Goal: Transaction & Acquisition: Download file/media

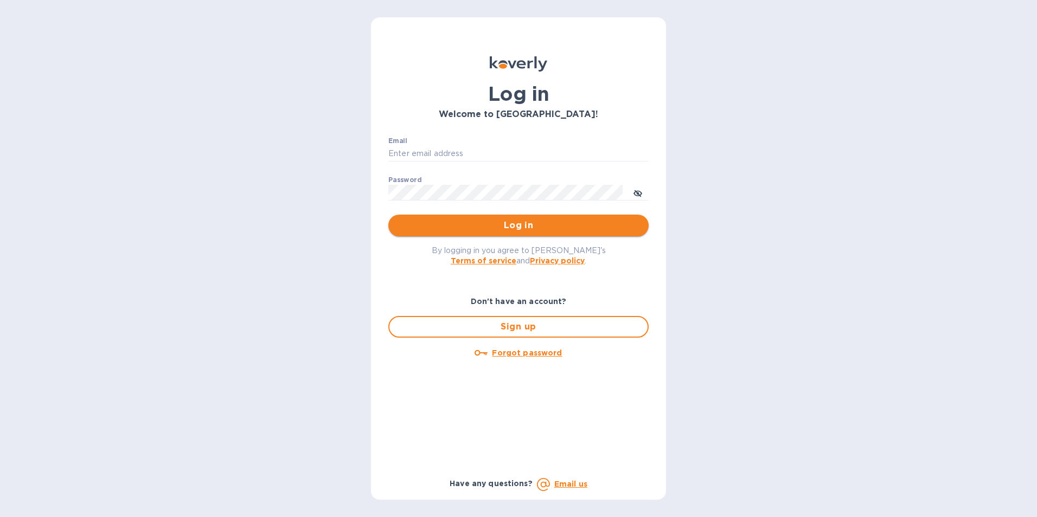
type input "[EMAIL_ADDRESS][DOMAIN_NAME]"
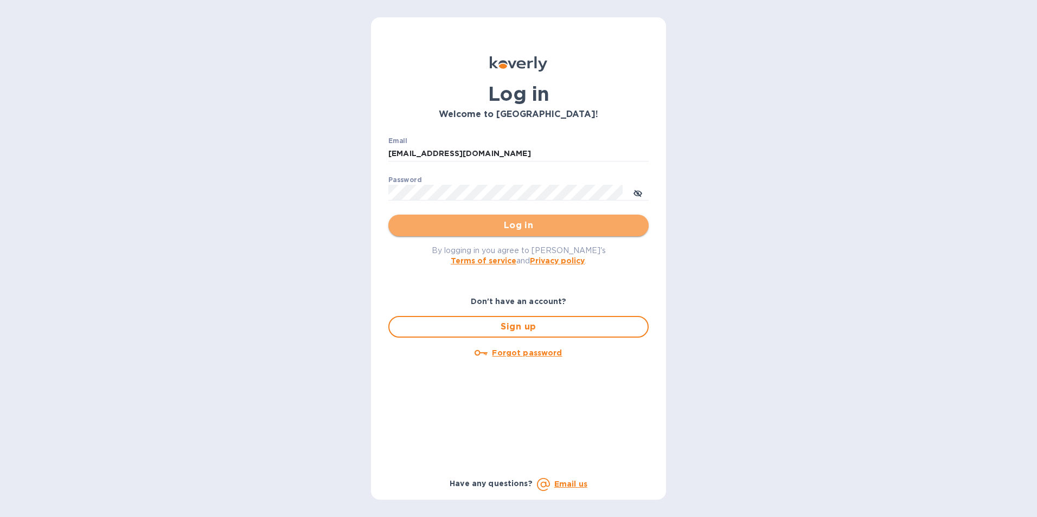
click at [511, 228] on span "Log in" at bounding box center [518, 225] width 243 height 13
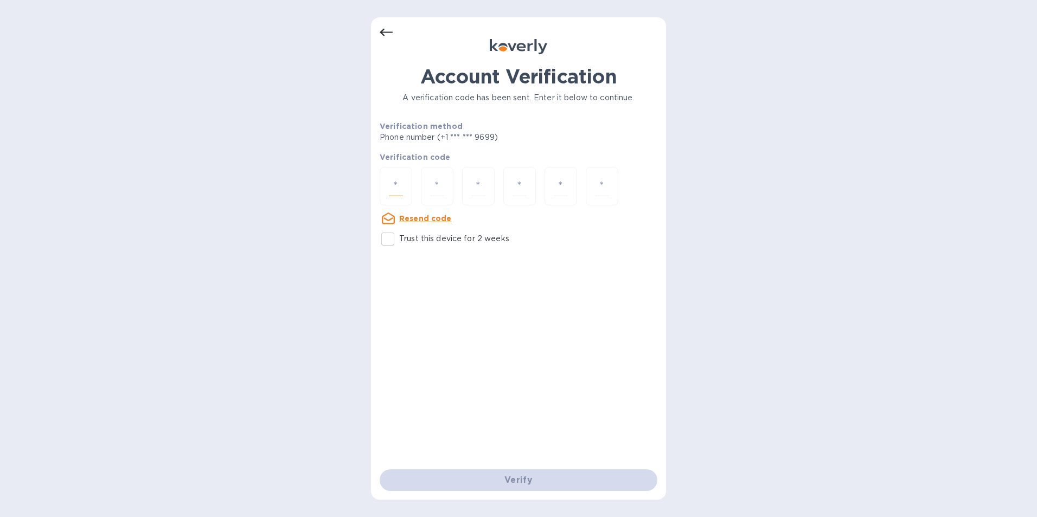
click at [392, 187] on input "number" at bounding box center [396, 186] width 14 height 20
type input "4"
type input "3"
type input "8"
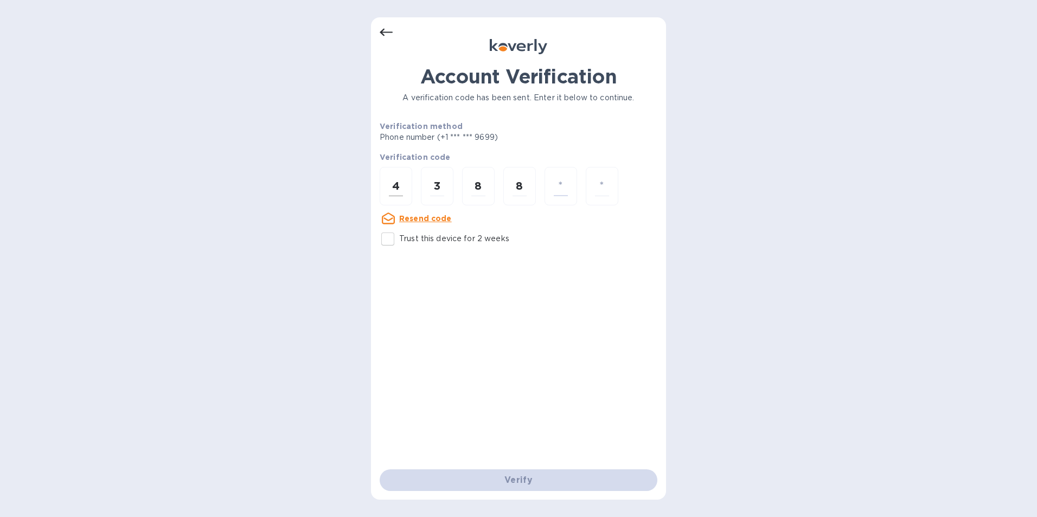
type input "1"
type input "2"
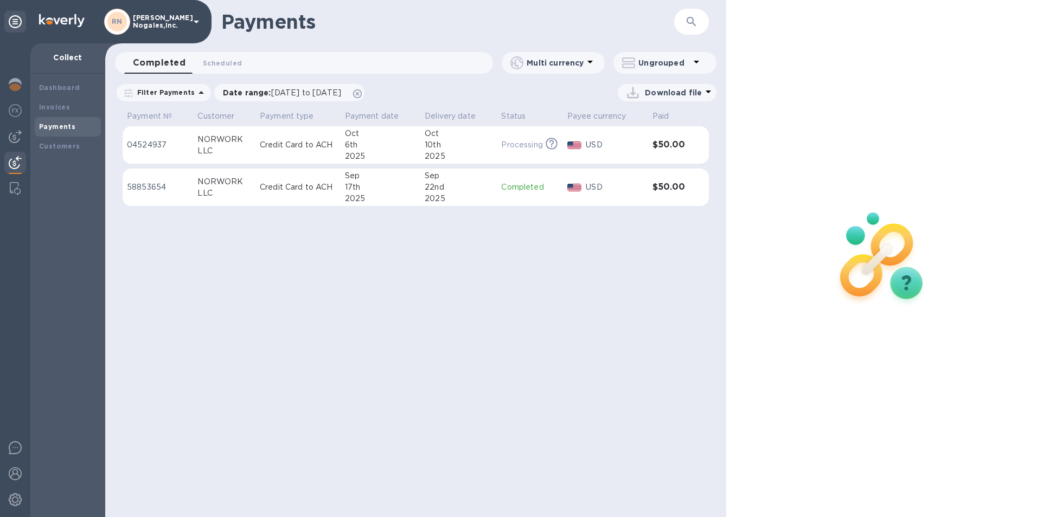
click at [208, 149] on div "LLC" at bounding box center [224, 150] width 54 height 11
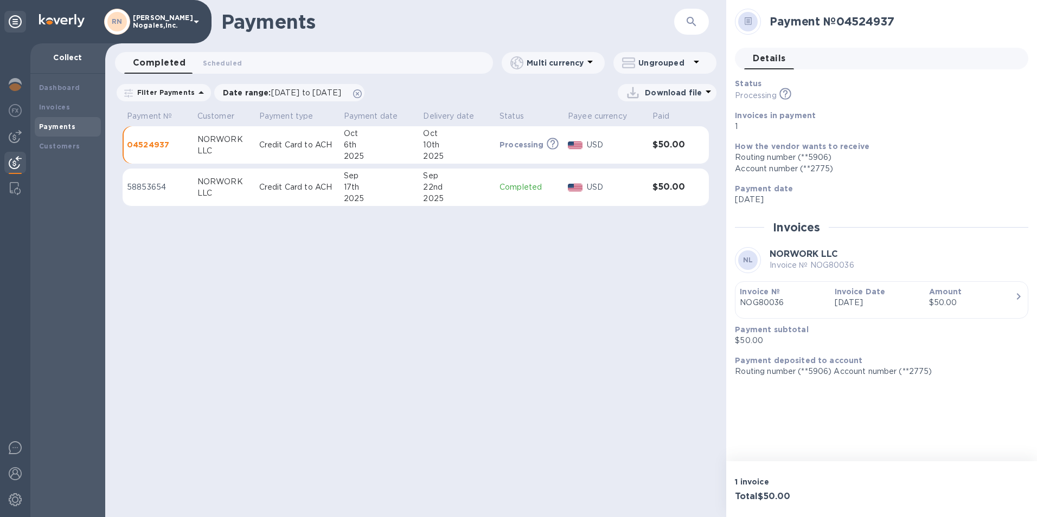
click at [642, 143] on p "USD" at bounding box center [615, 144] width 57 height 11
click at [585, 142] on div "USD" at bounding box center [616, 145] width 62 height 16
click at [703, 93] on icon at bounding box center [708, 91] width 13 height 13
click at [652, 149] on li "PDF file" at bounding box center [668, 149] width 74 height 30
